Goal: Transaction & Acquisition: Purchase product/service

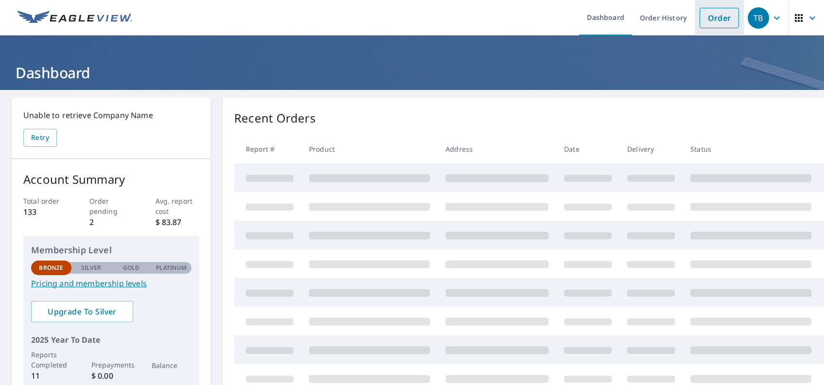
click at [708, 19] on link "Order" at bounding box center [719, 18] width 39 height 20
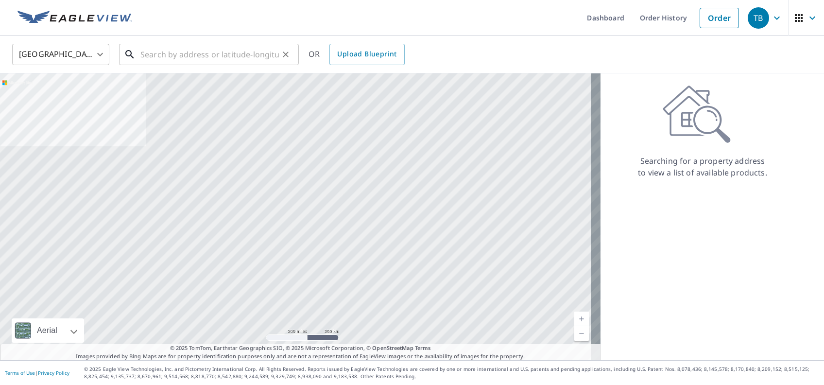
click at [163, 52] on input "text" at bounding box center [209, 54] width 139 height 27
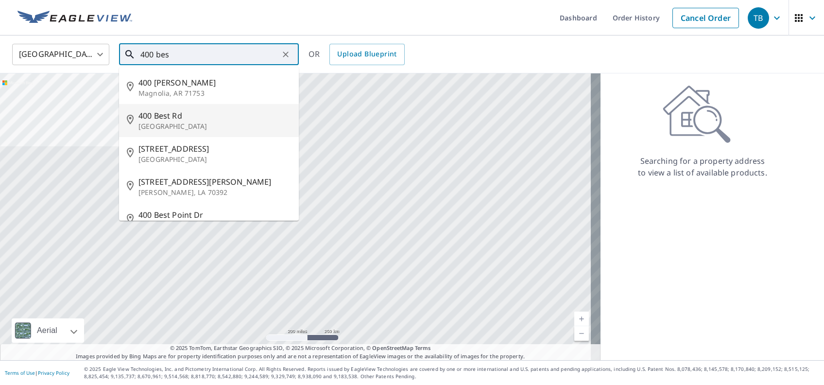
click at [214, 123] on p "[GEOGRAPHIC_DATA]" at bounding box center [215, 127] width 153 height 10
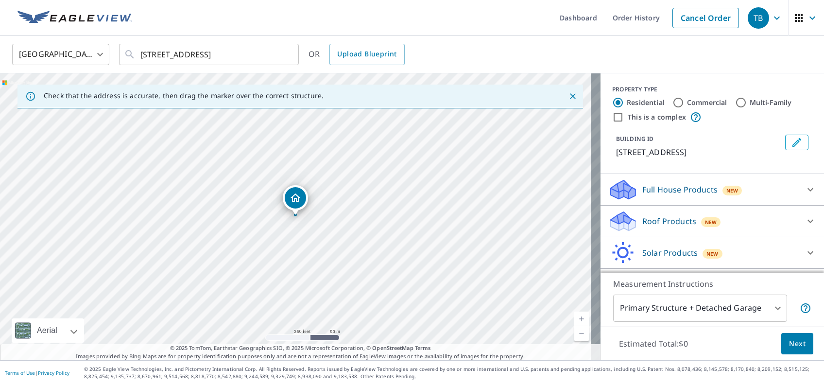
click at [575, 317] on link "Current Level 17, Zoom In" at bounding box center [582, 319] width 15 height 15
click at [575, 317] on link "Current Level 18, Zoom In" at bounding box center [582, 319] width 15 height 15
click at [575, 317] on link "Current Level 19, Zoom In" at bounding box center [582, 319] width 15 height 15
click at [575, 317] on link "Current Level 20, Zoom In Disabled" at bounding box center [582, 319] width 15 height 15
click at [575, 333] on link "Current Level 20, Zoom Out" at bounding box center [582, 333] width 15 height 15
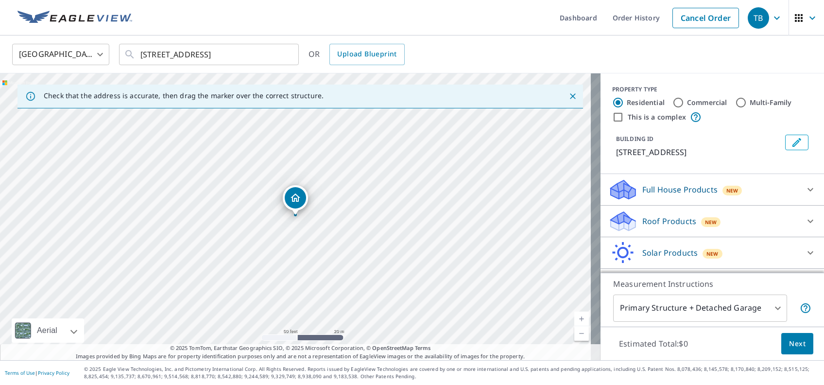
click at [575, 333] on link "Current Level 19, Zoom Out" at bounding box center [582, 333] width 15 height 15
drag, startPoint x: 508, startPoint y: 233, endPoint x: 390, endPoint y: 236, distance: 117.7
click at [390, 236] on div "[STREET_ADDRESS]" at bounding box center [300, 216] width 601 height 287
drag, startPoint x: 390, startPoint y: 202, endPoint x: 384, endPoint y: 164, distance: 38.4
click at [388, 159] on div "[STREET_ADDRESS]" at bounding box center [300, 216] width 601 height 287
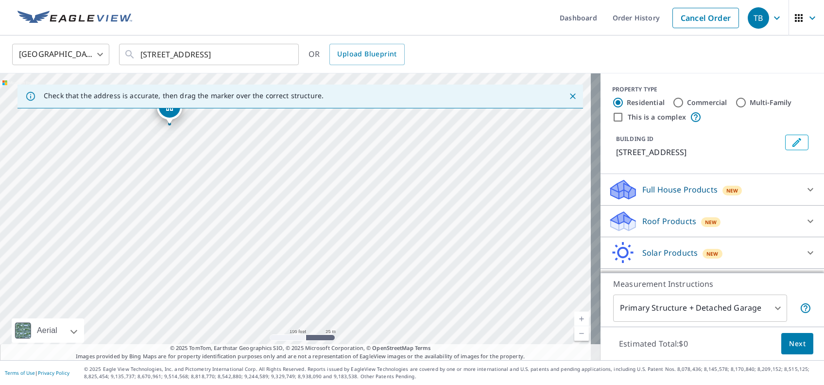
drag, startPoint x: 392, startPoint y: 213, endPoint x: 386, endPoint y: 161, distance: 51.9
click at [386, 161] on div "[STREET_ADDRESS]" at bounding box center [300, 216] width 601 height 287
drag, startPoint x: 389, startPoint y: 242, endPoint x: 389, endPoint y: 171, distance: 71.0
click at [389, 171] on div "[STREET_ADDRESS]" at bounding box center [300, 216] width 601 height 287
drag, startPoint x: 358, startPoint y: 253, endPoint x: 362, endPoint y: 262, distance: 10.0
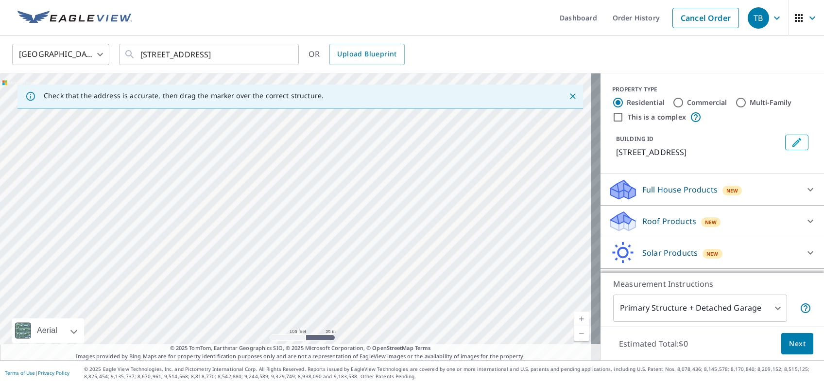
click at [362, 262] on div "[STREET_ADDRESS]" at bounding box center [300, 216] width 601 height 287
drag, startPoint x: 362, startPoint y: 189, endPoint x: 362, endPoint y: 304, distance: 115.2
click at [362, 304] on div "[STREET_ADDRESS]" at bounding box center [300, 216] width 601 height 287
drag, startPoint x: 362, startPoint y: 295, endPoint x: 346, endPoint y: 170, distance: 125.9
click at [346, 170] on div "[STREET_ADDRESS]" at bounding box center [300, 216] width 601 height 287
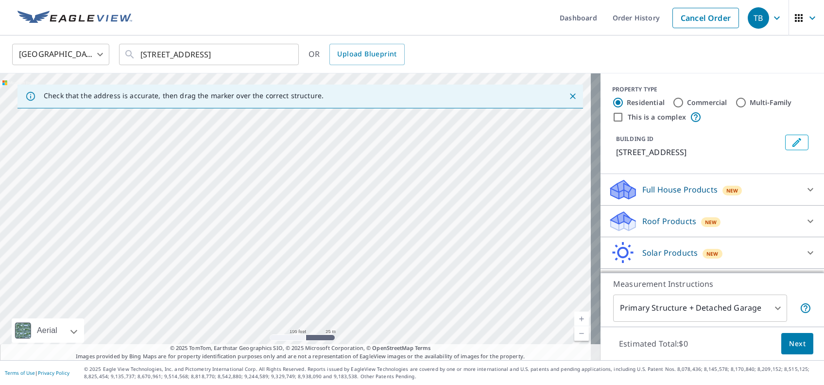
drag, startPoint x: 360, startPoint y: 288, endPoint x: 359, endPoint y: 189, distance: 99.2
click at [359, 189] on div "[STREET_ADDRESS]" at bounding box center [300, 216] width 601 height 287
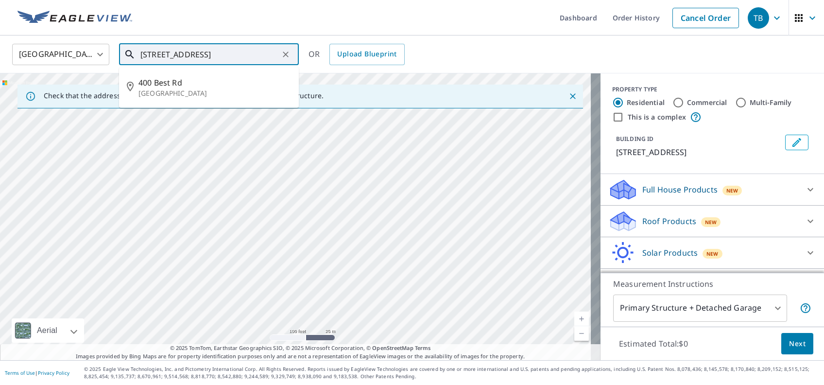
click at [264, 58] on input "[STREET_ADDRESS]" at bounding box center [209, 54] width 139 height 27
type input "4"
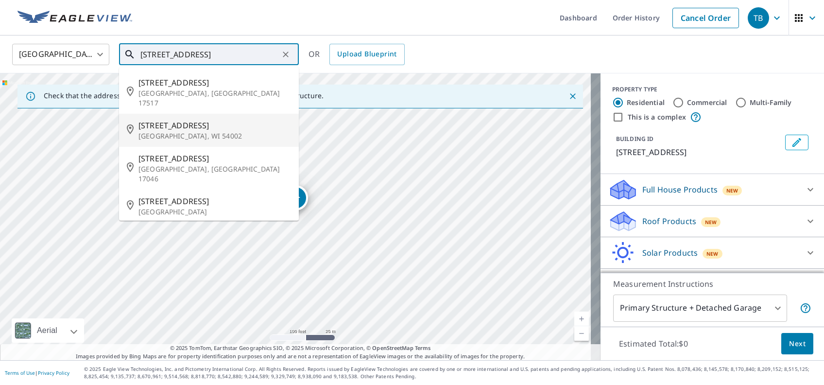
click at [188, 131] on p "[GEOGRAPHIC_DATA], WI 54002" at bounding box center [215, 136] width 153 height 10
type input "[STREET_ADDRESS][PERSON_NAME]"
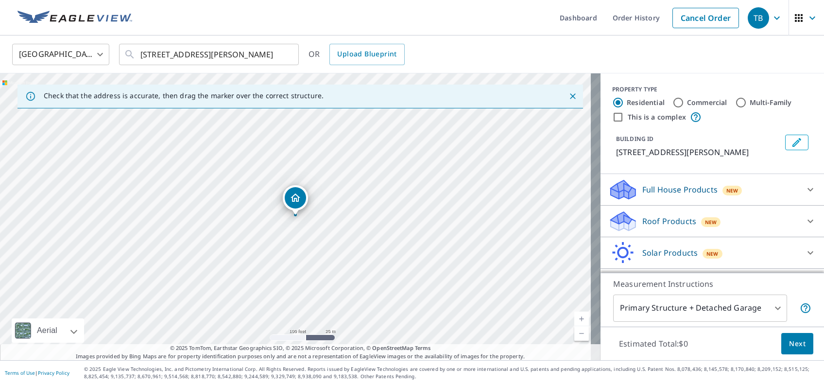
click at [575, 319] on link "Current Level 18, Zoom In" at bounding box center [582, 319] width 15 height 15
click at [575, 319] on link "Current Level 19, Zoom In" at bounding box center [582, 319] width 15 height 15
click at [575, 334] on link "Current Level 20, Zoom Out" at bounding box center [582, 333] width 15 height 15
click at [575, 334] on link "Current Level 19, Zoom Out" at bounding box center [582, 333] width 15 height 15
